Goal: Task Accomplishment & Management: Use online tool/utility

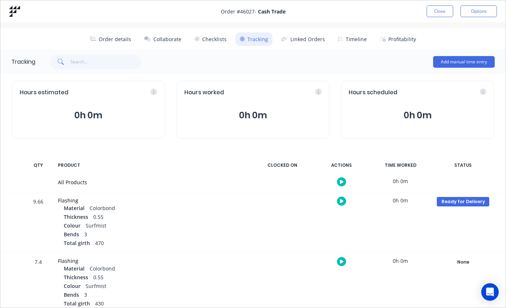
click at [436, 11] on button "Close" at bounding box center [439, 11] width 27 height 12
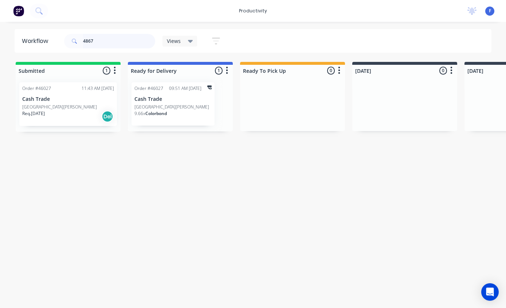
type input "48672"
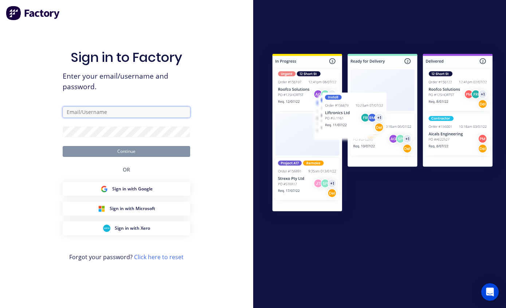
click at [135, 114] on input "text" at bounding box center [126, 112] width 127 height 11
type input "[EMAIL_ADDRESS][DOMAIN_NAME]"
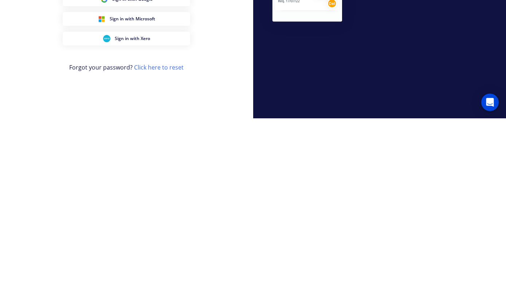
scroll to position [29, 0]
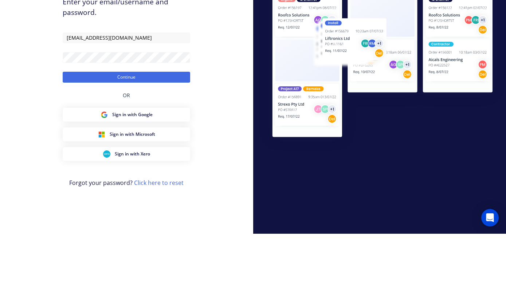
click at [147, 146] on button "Continue" at bounding box center [126, 151] width 127 height 11
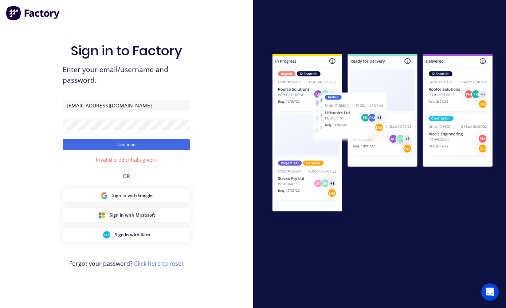
click at [162, 139] on button "Continue" at bounding box center [126, 144] width 127 height 11
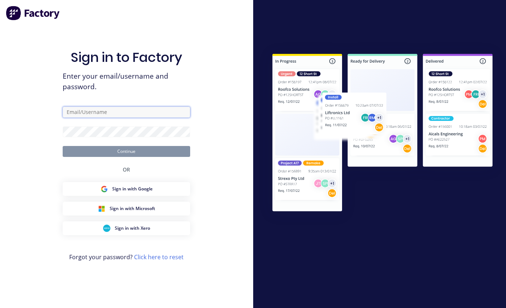
click at [154, 118] on input "text" at bounding box center [126, 112] width 127 height 11
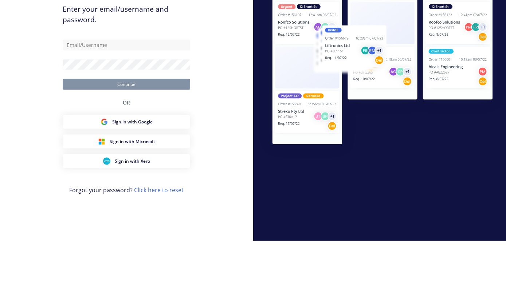
scroll to position [29, 0]
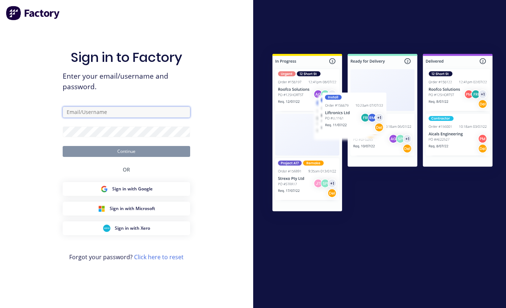
type input "[EMAIL_ADDRESS][DOMAIN_NAME]"
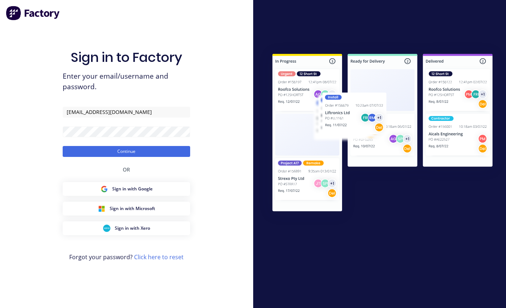
click at [149, 146] on button "Continue" at bounding box center [126, 151] width 127 height 11
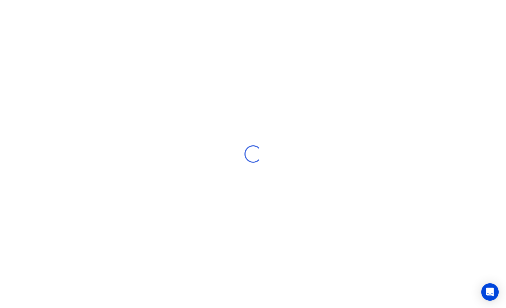
scroll to position [15, 0]
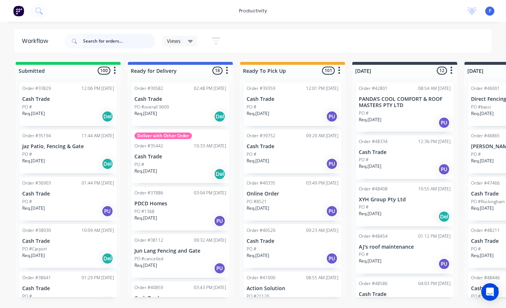
click at [96, 44] on input "text" at bounding box center [119, 41] width 72 height 15
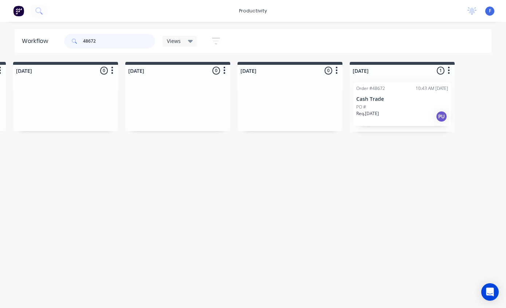
scroll to position [15, 451]
click at [399, 96] on p "Cash Trade" at bounding box center [402, 99] width 92 height 6
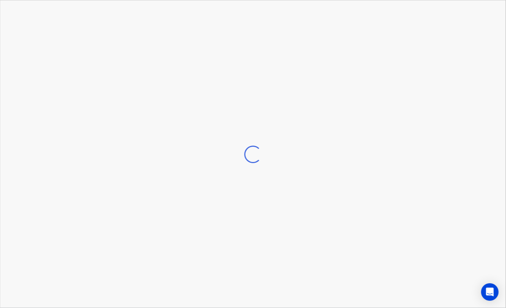
scroll to position [15, 452]
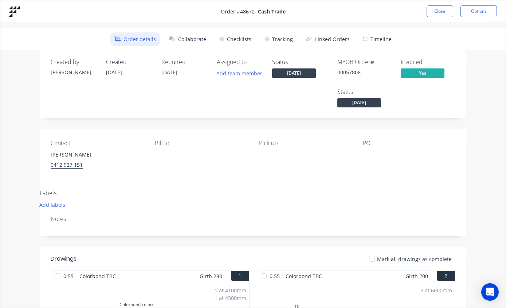
click at [440, 9] on button "Close" at bounding box center [439, 11] width 27 height 12
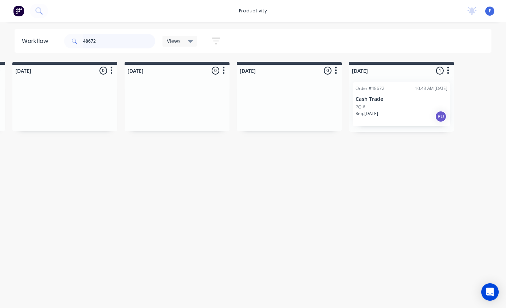
scroll to position [15, 451]
type input "4"
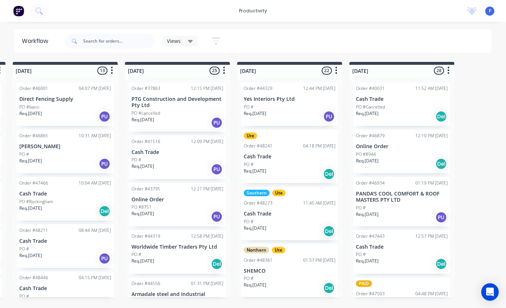
scroll to position [15, 0]
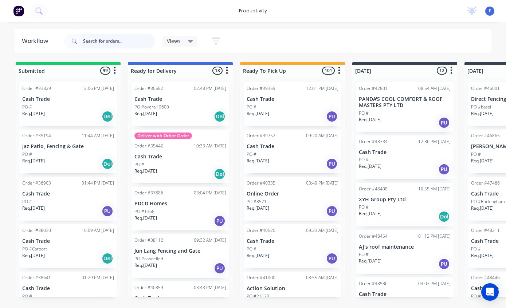
click at [123, 45] on input "text" at bounding box center [119, 41] width 72 height 15
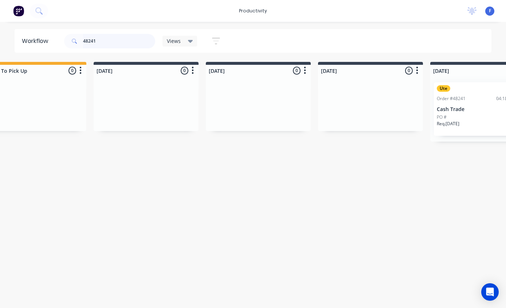
scroll to position [15, 262]
click at [470, 106] on p "Cash Trade" at bounding box center [478, 109] width 92 height 6
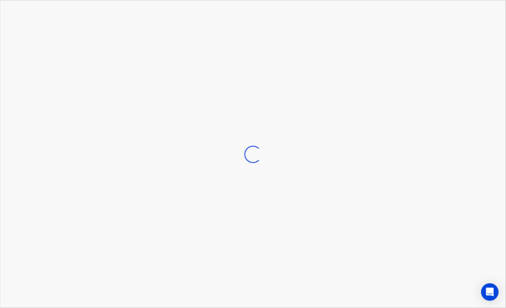
scroll to position [15, 263]
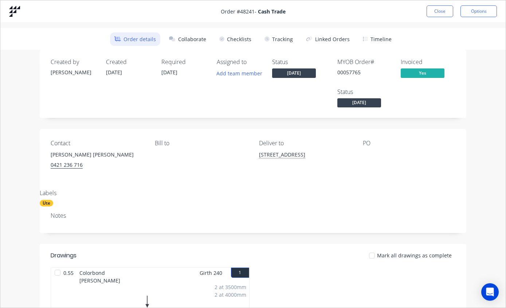
click at [274, 42] on button "Tracking" at bounding box center [278, 38] width 37 height 13
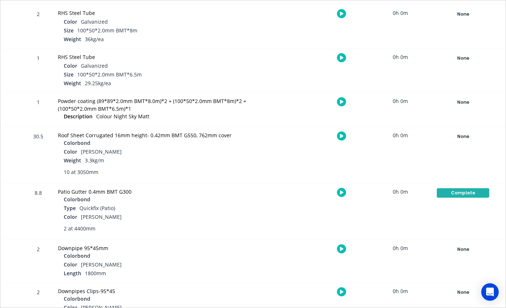
scroll to position [282, 0]
click at [463, 137] on div "None" at bounding box center [462, 136] width 52 height 9
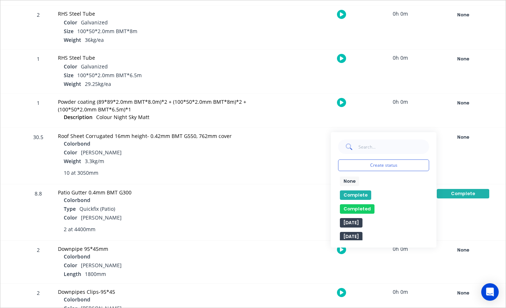
click at [352, 195] on button "Complete" at bounding box center [355, 194] width 31 height 9
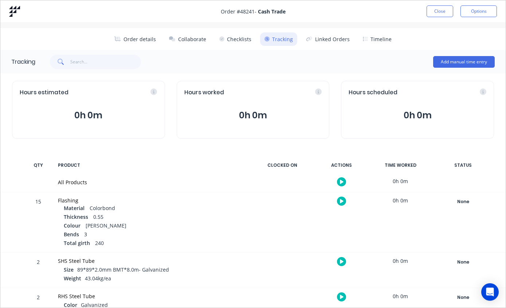
scroll to position [0, 0]
click at [441, 7] on button "Close" at bounding box center [439, 11] width 27 height 12
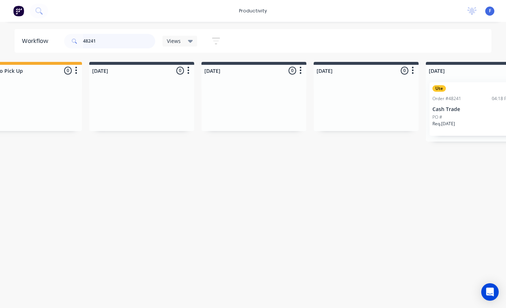
scroll to position [15, 262]
click at [118, 45] on input "48241" at bounding box center [119, 41] width 72 height 15
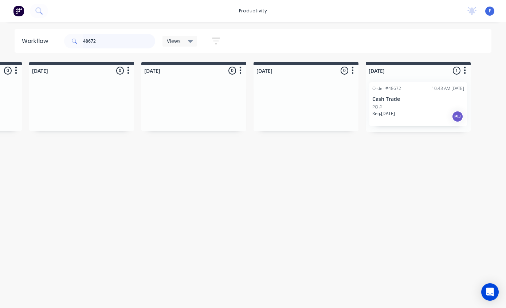
scroll to position [15, 435]
type input "48672"
click at [407, 96] on p "Cash Trade" at bounding box center [418, 99] width 92 height 6
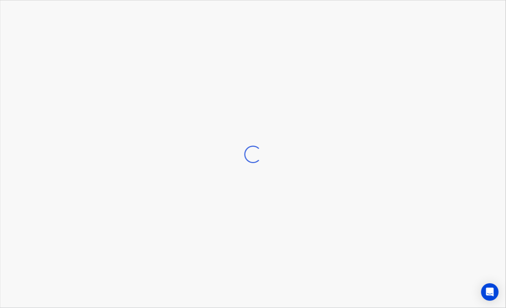
scroll to position [15, 435]
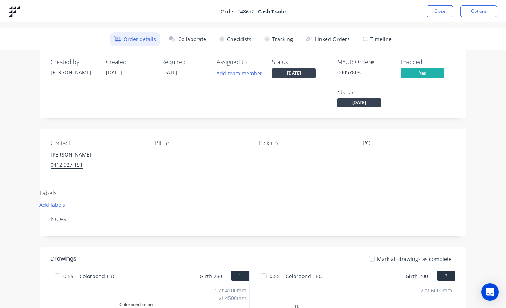
click at [282, 33] on button "Tracking" at bounding box center [278, 38] width 37 height 13
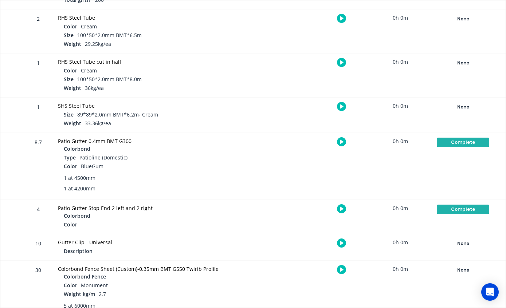
scroll to position [303, 0]
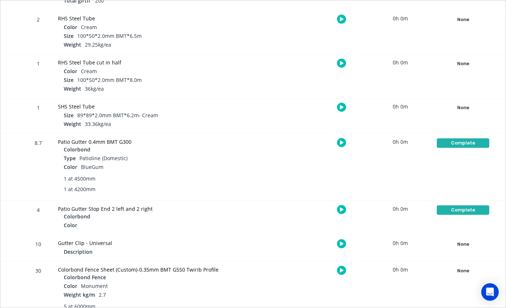
click at [451, 270] on div "None" at bounding box center [462, 270] width 52 height 9
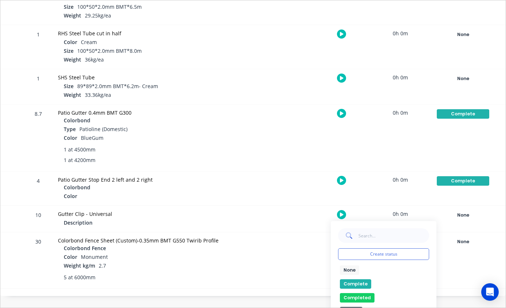
click at [357, 280] on button "Complete" at bounding box center [355, 283] width 31 height 9
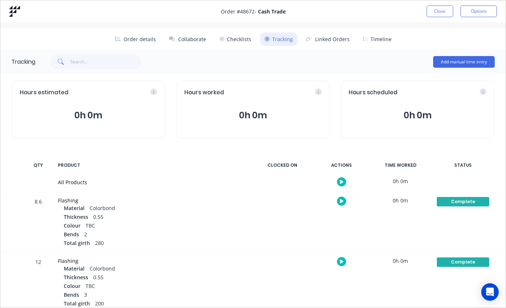
scroll to position [0, 0]
click at [441, 8] on button "Close" at bounding box center [439, 11] width 27 height 12
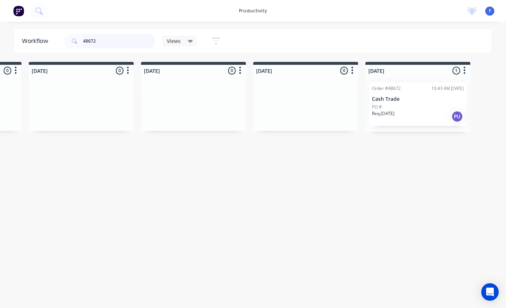
scroll to position [15, 435]
